Goal: Transaction & Acquisition: Purchase product/service

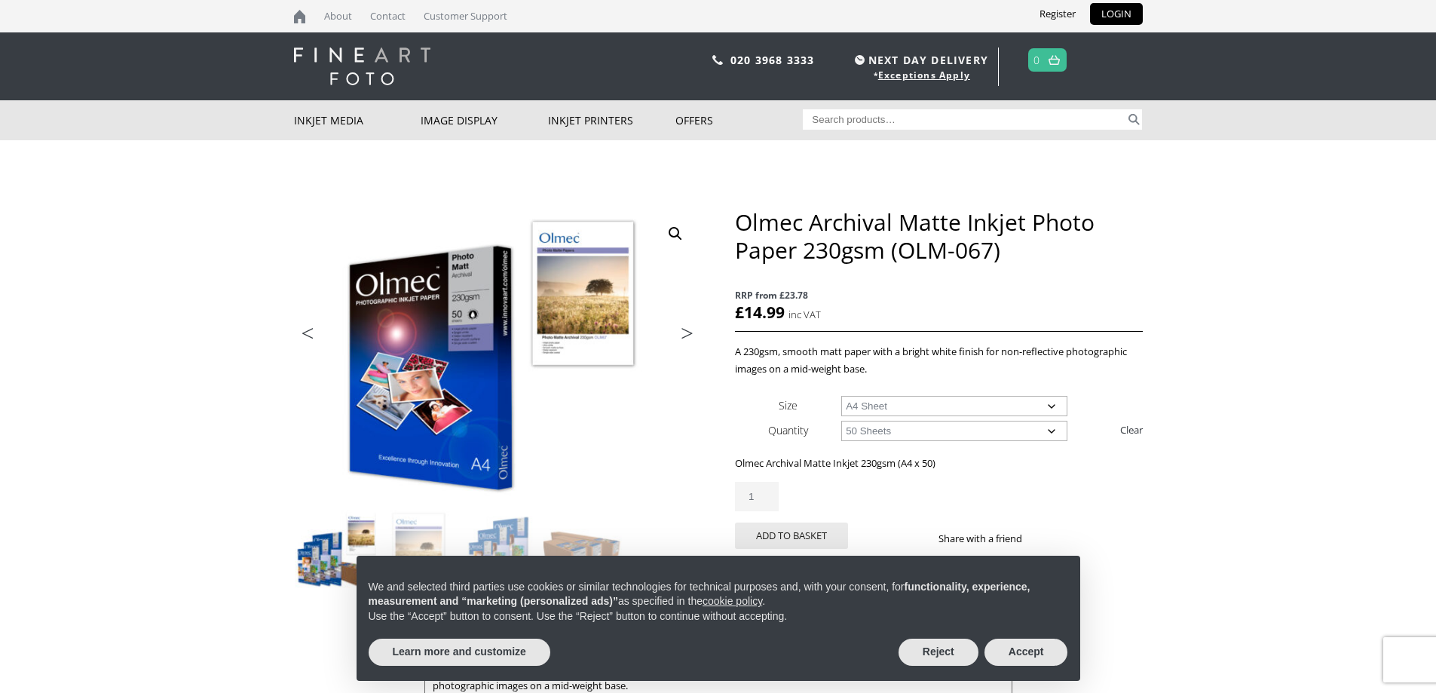
click at [924, 424] on select "Choose an option 50 Sheets 100 Sheets" at bounding box center [954, 431] width 226 height 20
click at [1020, 653] on button "Accept" at bounding box center [1027, 652] width 84 height 27
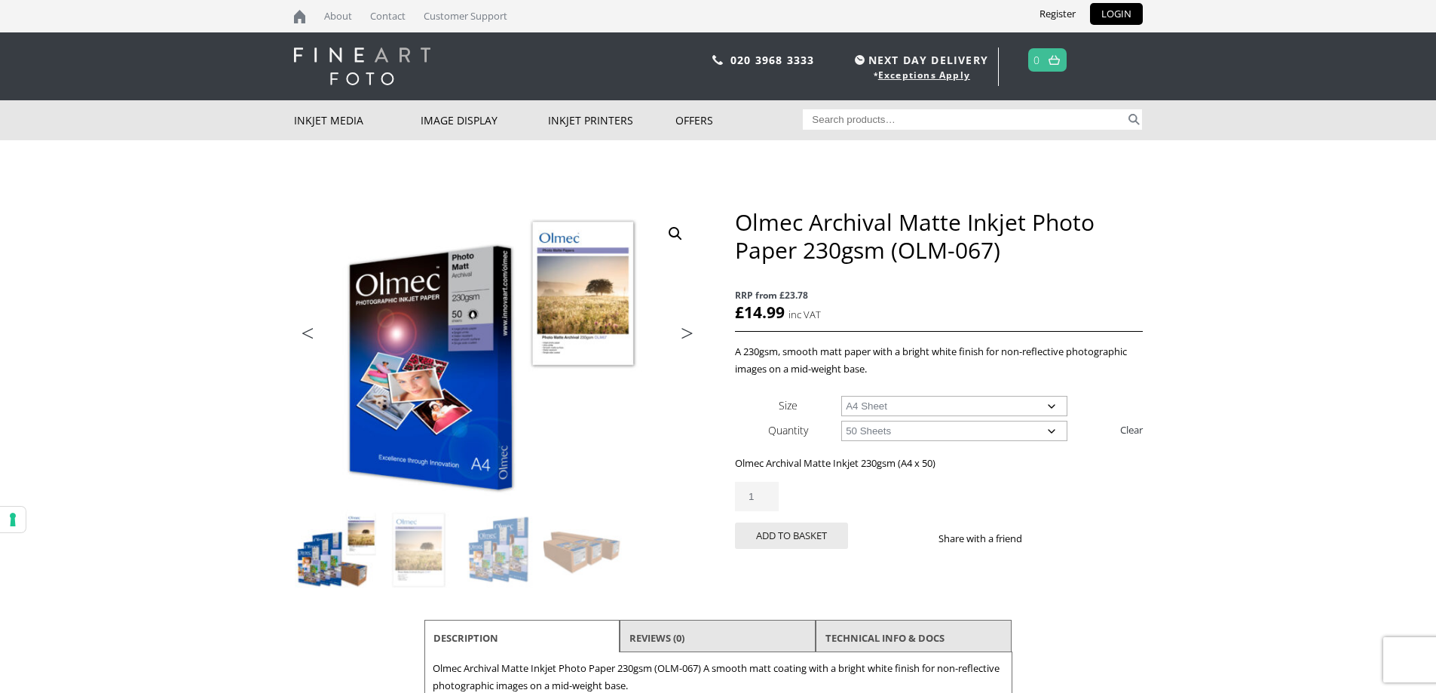
click at [933, 431] on select "Choose an option 50 Sheets 100 Sheets" at bounding box center [954, 431] width 226 height 20
click at [936, 408] on select "Choose an option A4 Sheet A3 Sheet A3+ Sheet A2 Sheet" at bounding box center [954, 406] width 226 height 20
click at [841, 396] on select "Choose an option A4 Sheet A3 Sheet A3+ Sheet A2 Sheet" at bounding box center [954, 406] width 226 height 20
select select "a3-sheet"
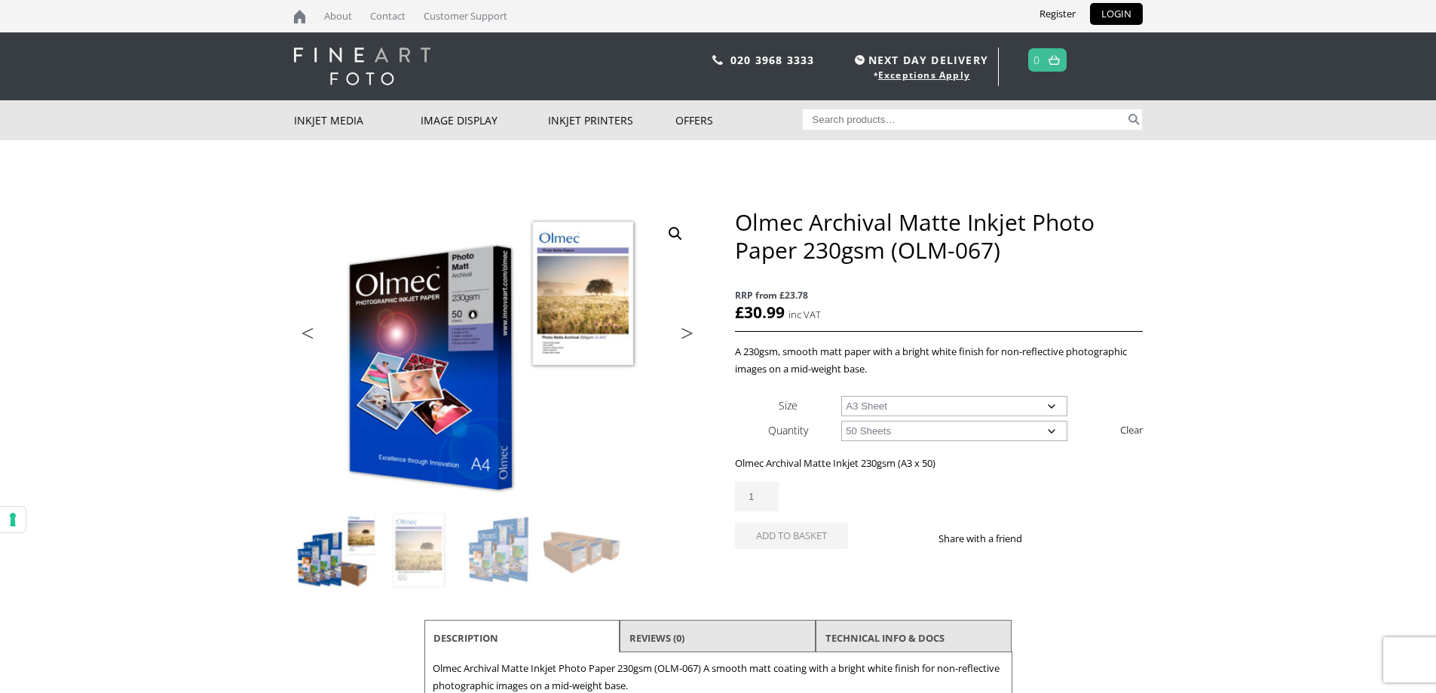
click at [927, 431] on select "Choose an option 50 Sheets 100 Sheets" at bounding box center [954, 431] width 226 height 20
select select "100-sheets"
click at [841, 421] on select "Choose an option 50 Sheets 100 Sheets" at bounding box center [954, 431] width 226 height 20
select select "a3-sheet"
click at [973, 503] on div "Olmec Archival Matte Inkjet Photo Paper 230gsm (OLM-067) quantity 1" at bounding box center [938, 496] width 407 height 29
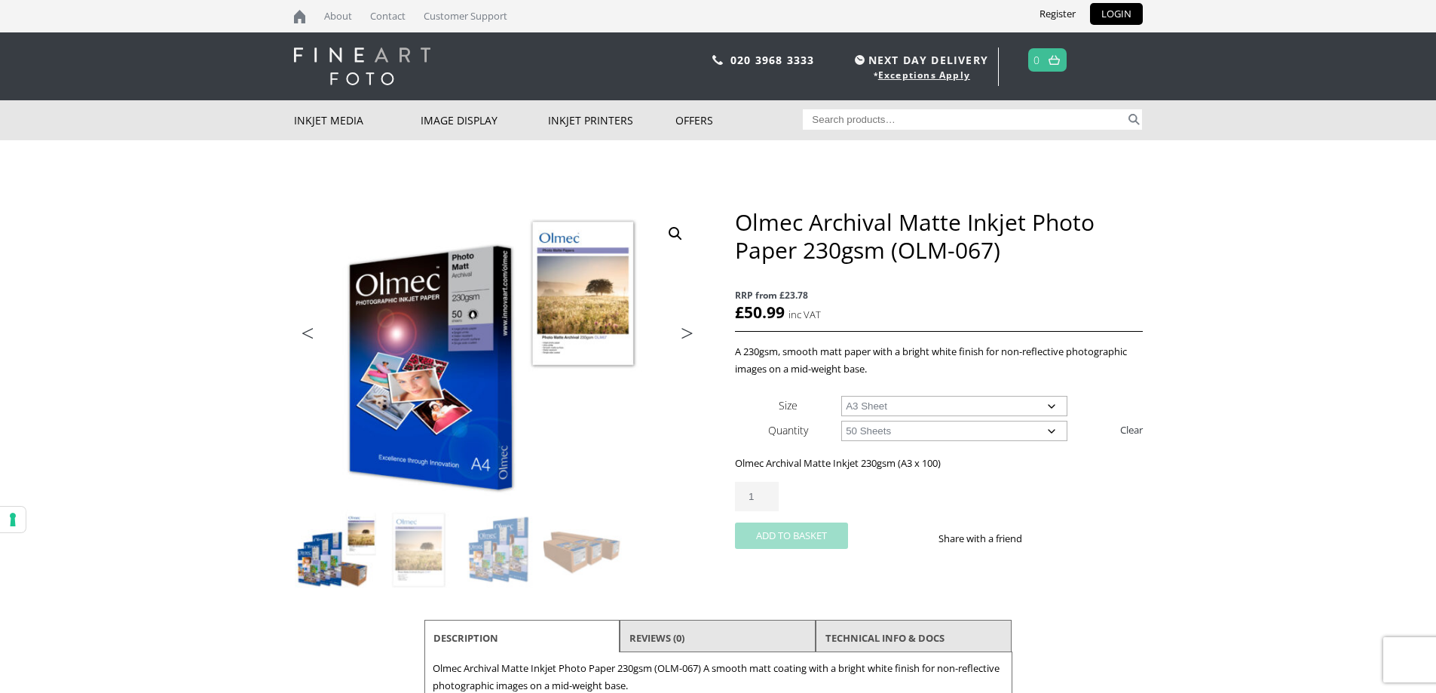
click at [790, 548] on button "Add to basket" at bounding box center [791, 535] width 113 height 26
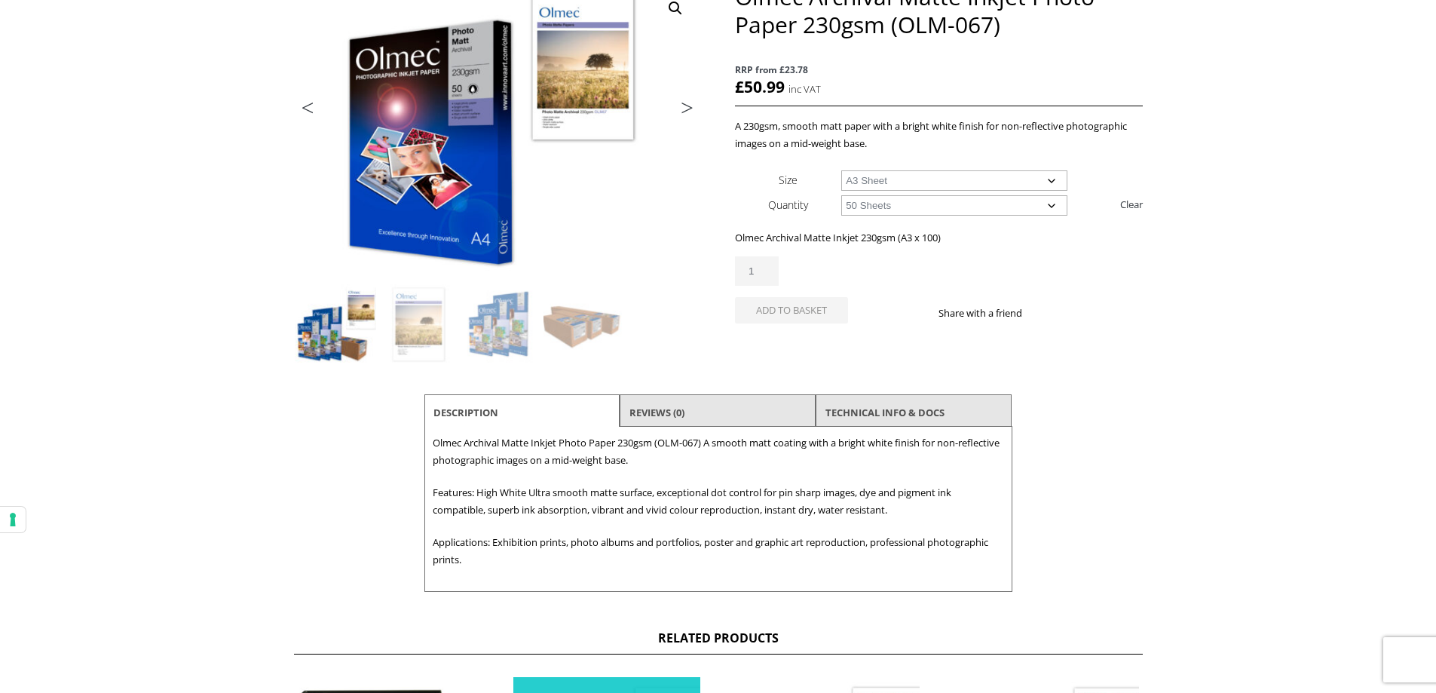
scroll to position [226, 0]
